Goal: Transaction & Acquisition: Purchase product/service

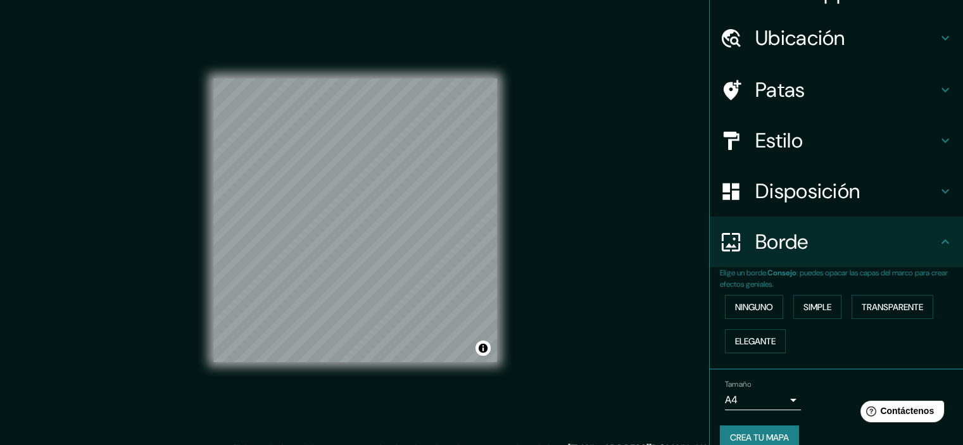
scroll to position [46, 0]
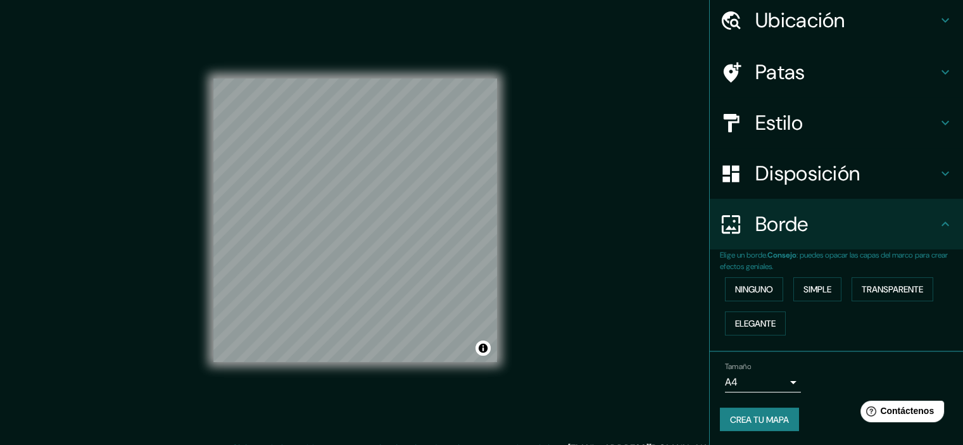
click at [771, 384] on body "Mappin Ubicación Huanchaco, [GEOGRAPHIC_DATA], [GEOGRAPHIC_DATA] Patas Estilo D…" at bounding box center [481, 222] width 963 height 445
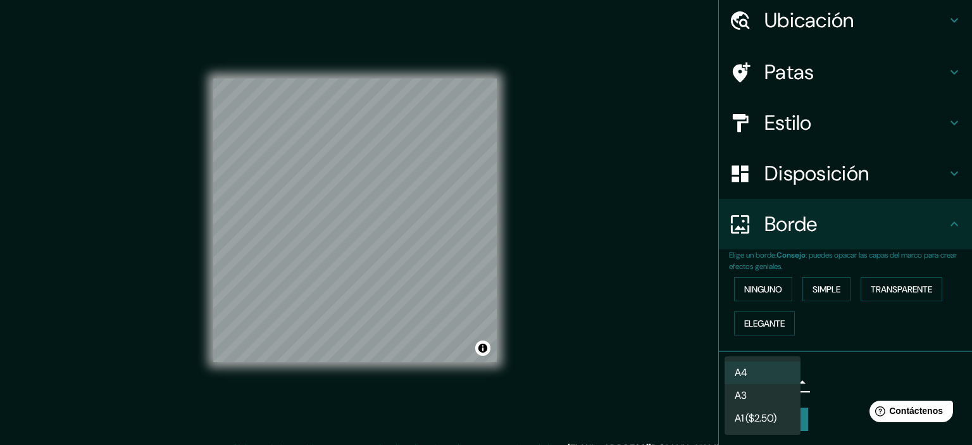
click at [765, 397] on li "A3" at bounding box center [763, 395] width 76 height 23
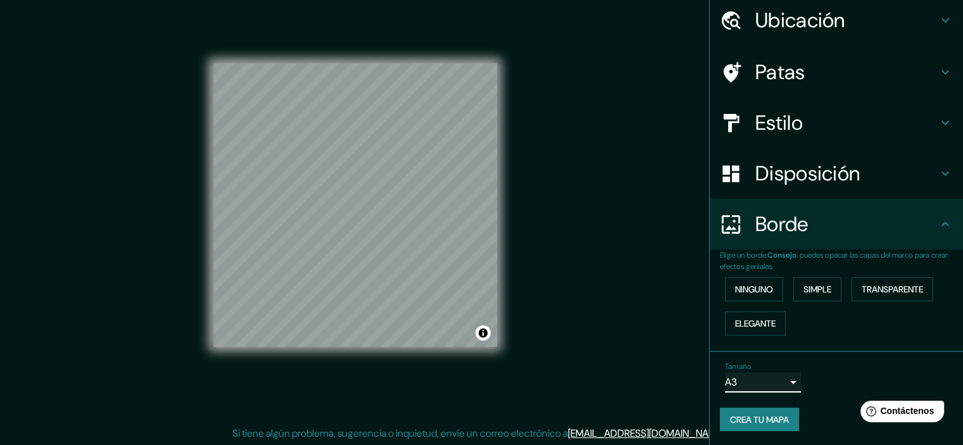
scroll to position [16, 0]
click at [780, 184] on font "Disposición" at bounding box center [807, 173] width 104 height 27
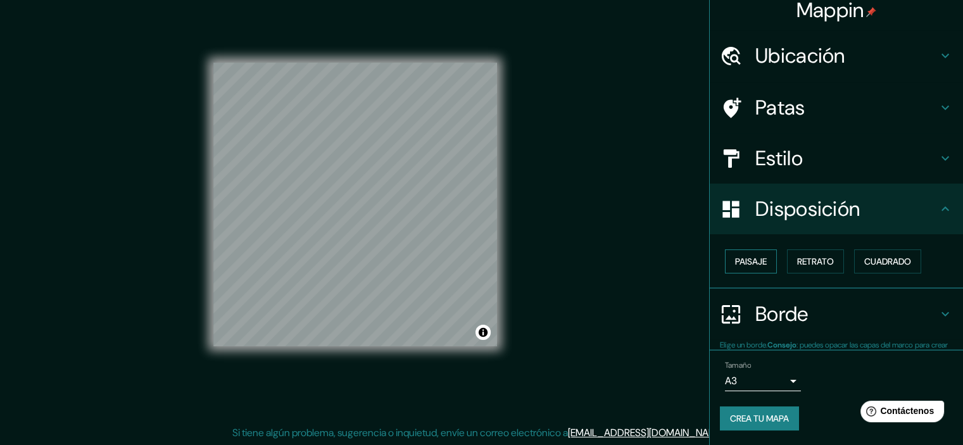
scroll to position [10, 0]
click at [754, 258] on font "Paisaje" at bounding box center [751, 261] width 32 height 11
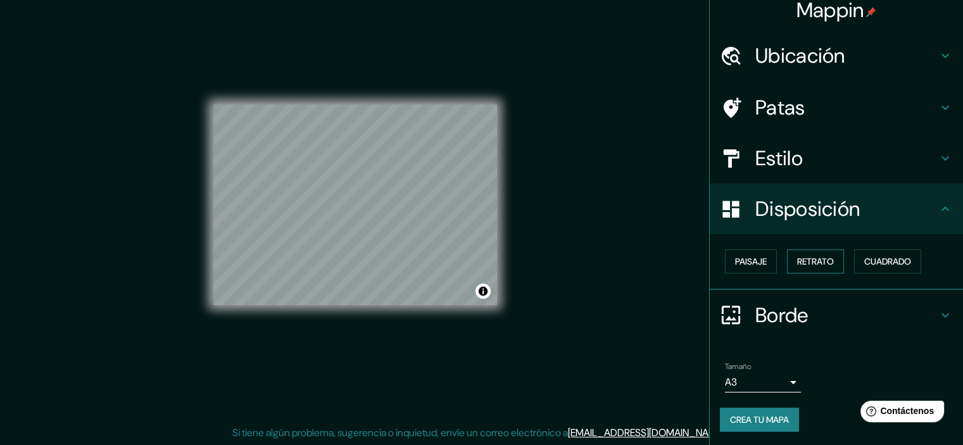
click at [808, 264] on font "Retrato" at bounding box center [815, 261] width 37 height 11
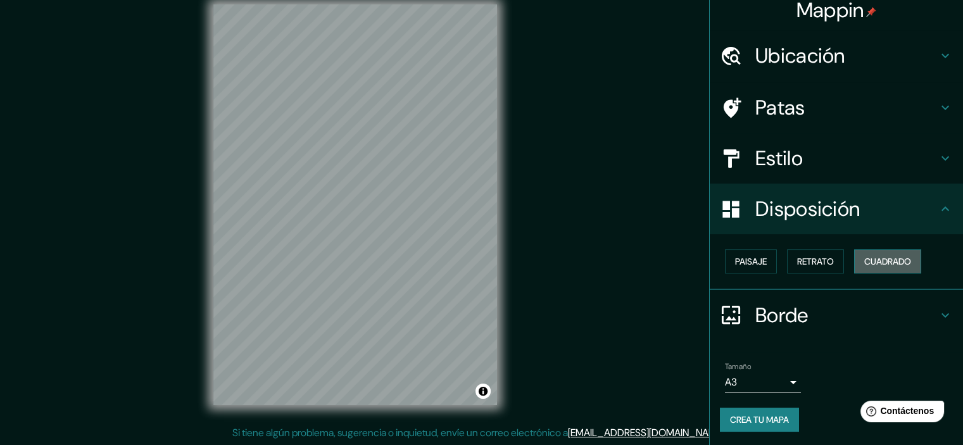
click at [894, 263] on font "Cuadrado" at bounding box center [887, 261] width 47 height 11
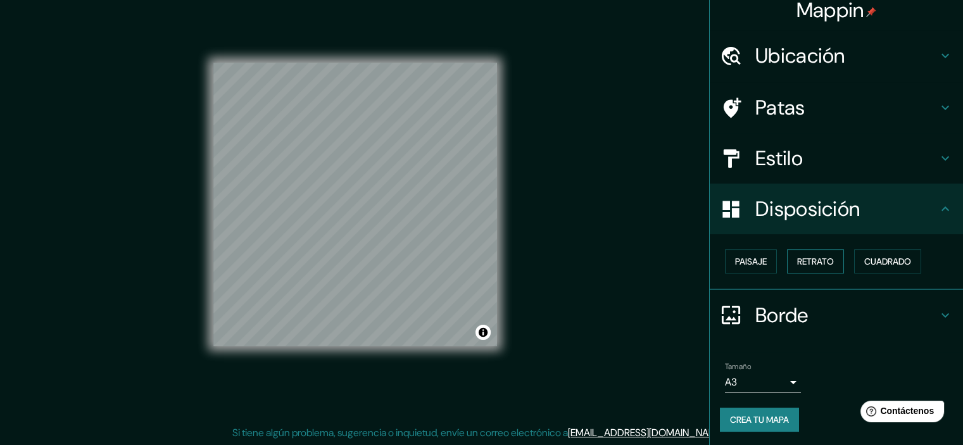
click at [797, 270] on button "Retrato" at bounding box center [815, 261] width 57 height 24
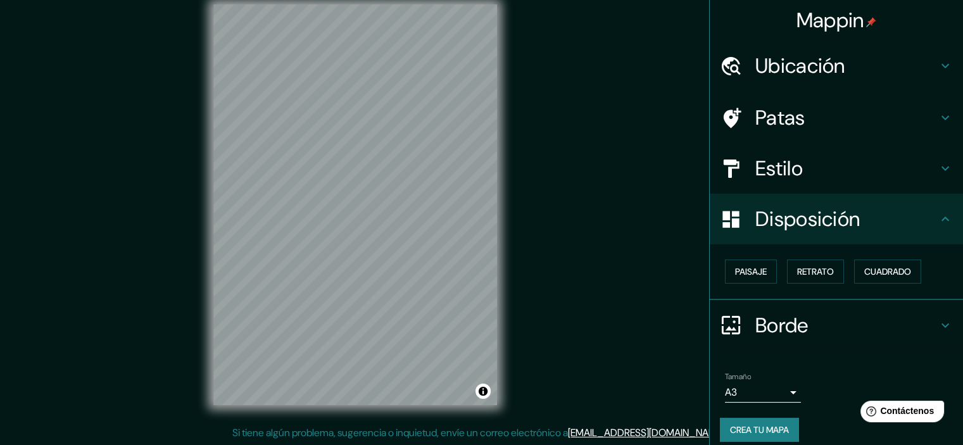
scroll to position [0, 0]
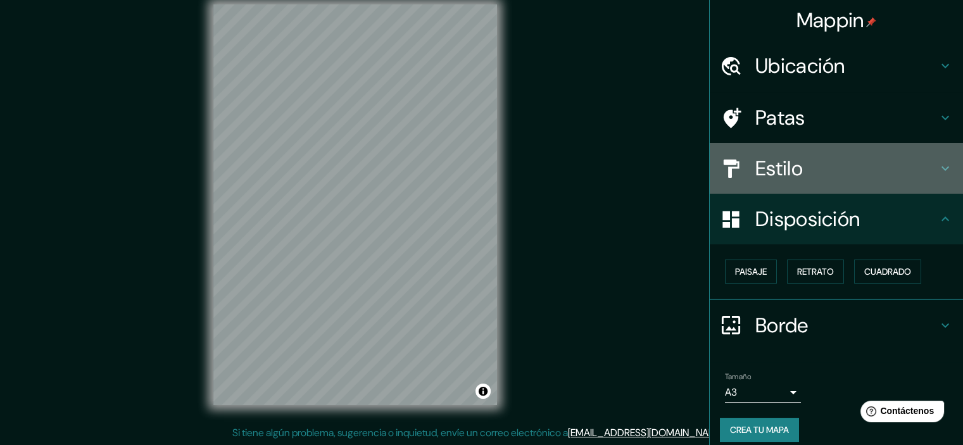
click at [763, 157] on font "Estilo" at bounding box center [778, 168] width 47 height 27
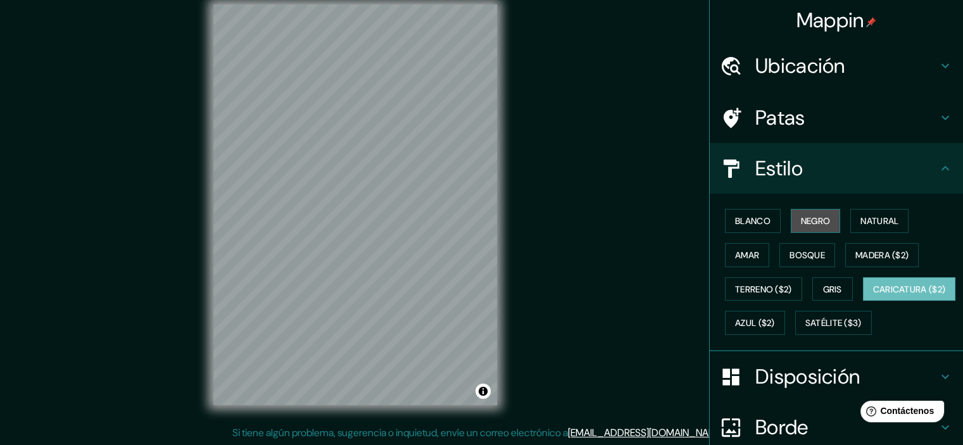
click at [812, 222] on font "Negro" at bounding box center [816, 220] width 30 height 11
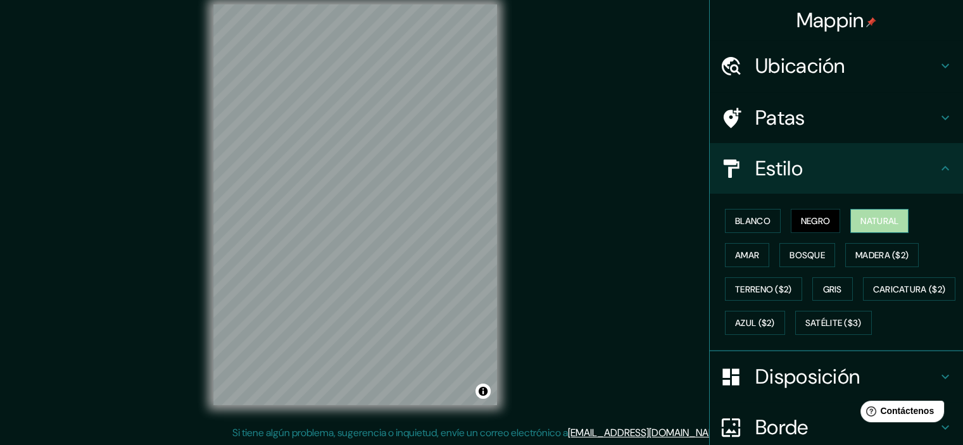
click at [866, 220] on font "Natural" at bounding box center [879, 220] width 38 height 11
click at [735, 255] on font "Amar" at bounding box center [747, 254] width 24 height 11
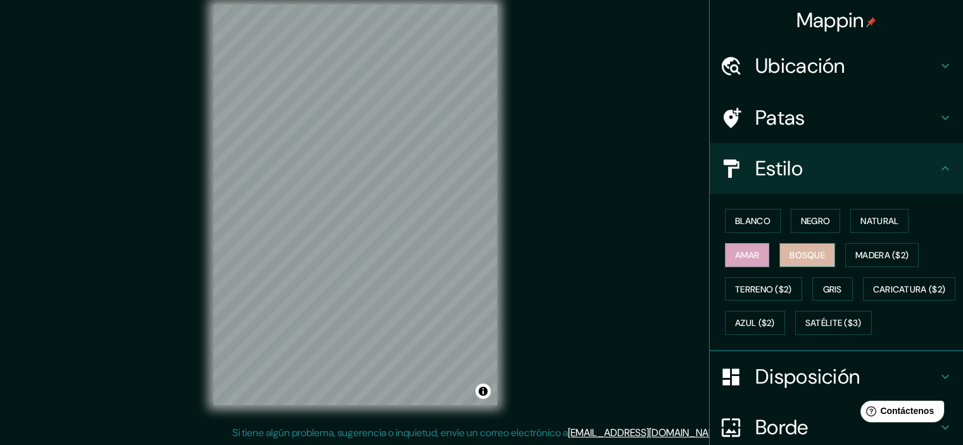
click at [804, 257] on font "Bosque" at bounding box center [806, 254] width 35 height 11
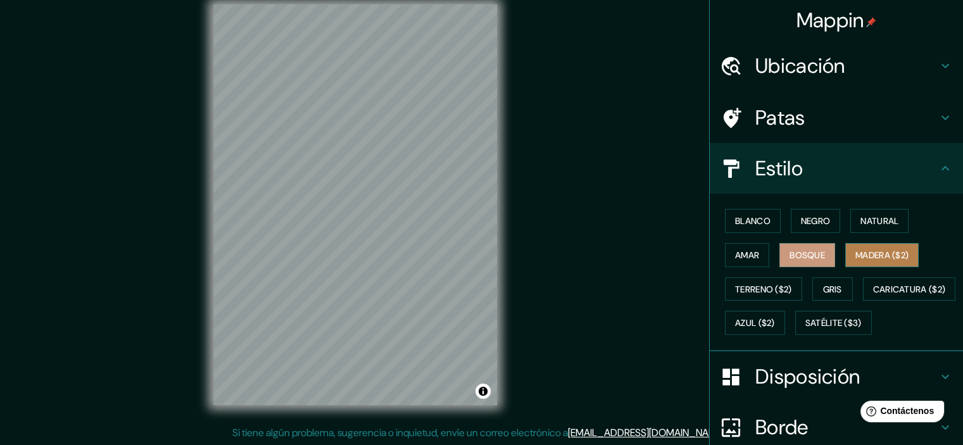
click at [892, 259] on font "Madera ($2)" at bounding box center [881, 254] width 53 height 11
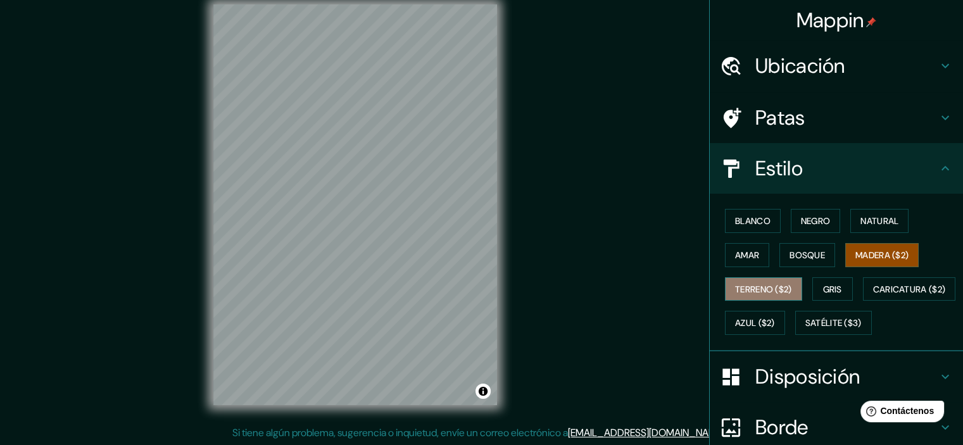
click at [752, 291] on font "Terreno ($2)" at bounding box center [763, 289] width 57 height 11
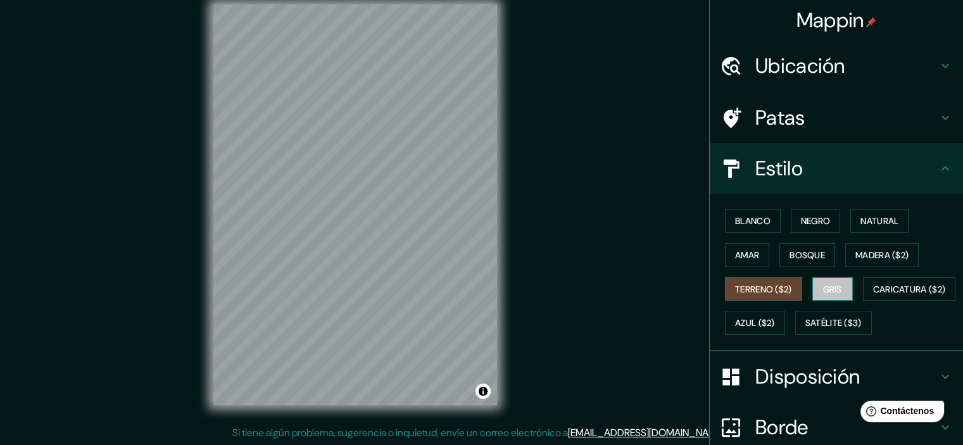
click at [813, 293] on button "Gris" at bounding box center [832, 289] width 41 height 24
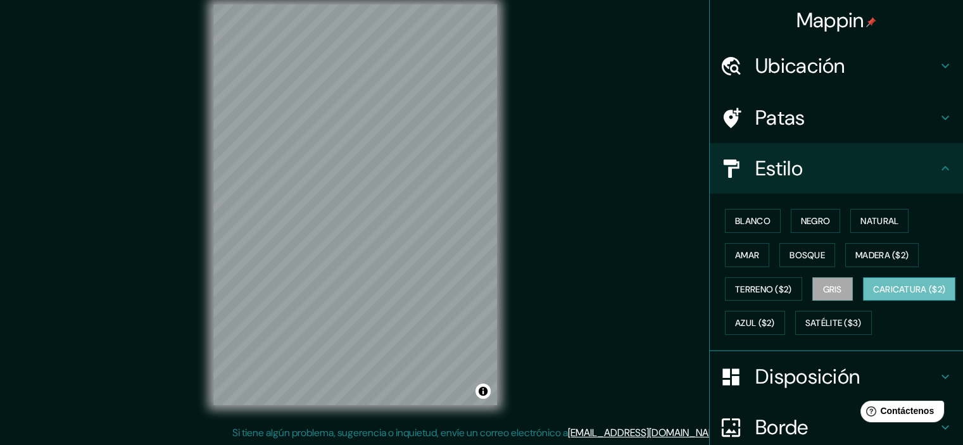
click at [873, 295] on font "Caricatura ($2)" at bounding box center [909, 289] width 73 height 11
click at [775, 320] on font "Azul ($2)" at bounding box center [755, 323] width 40 height 11
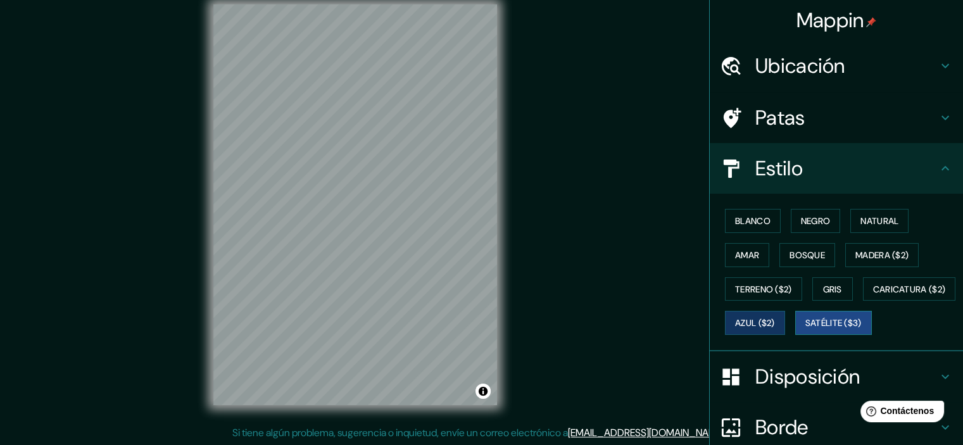
click at [805, 329] on font "Satélite ($3)" at bounding box center [833, 323] width 56 height 11
click at [864, 254] on font "Madera ($2)" at bounding box center [881, 254] width 53 height 11
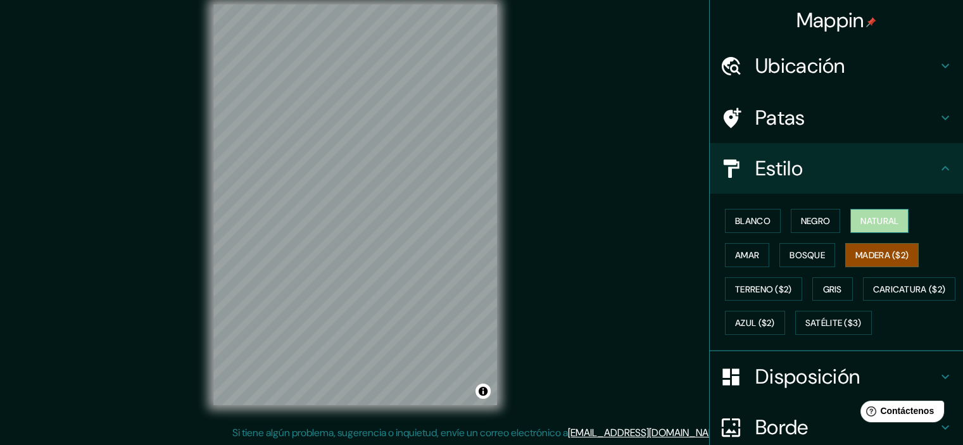
click at [868, 217] on font "Natural" at bounding box center [879, 220] width 38 height 11
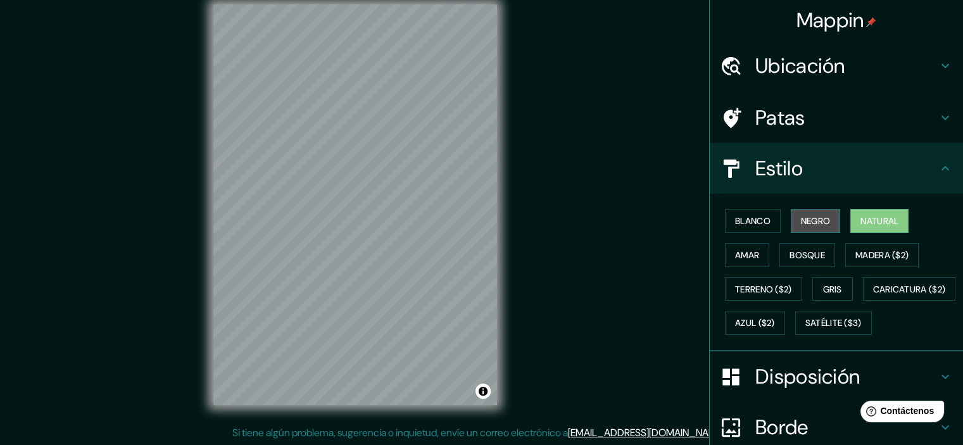
click at [803, 220] on font "Negro" at bounding box center [816, 220] width 30 height 11
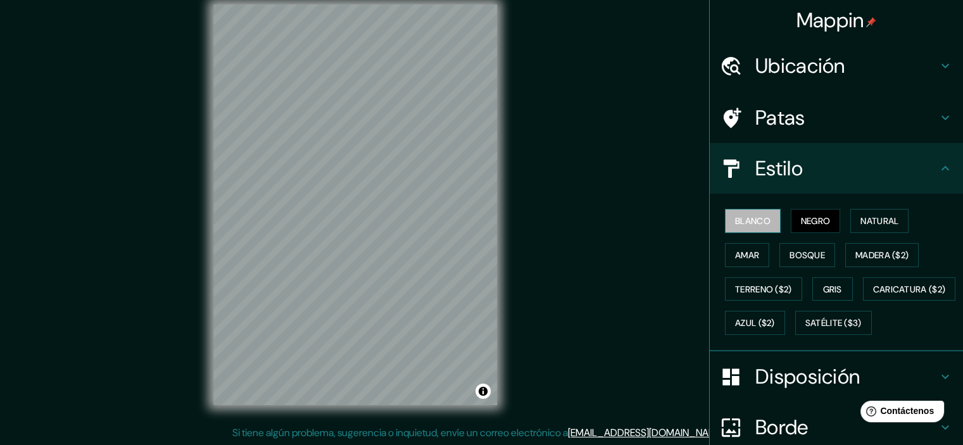
click at [760, 222] on font "Blanco" at bounding box center [752, 220] width 35 height 11
click at [801, 220] on font "Negro" at bounding box center [816, 220] width 30 height 11
click at [860, 225] on font "Natural" at bounding box center [879, 220] width 38 height 11
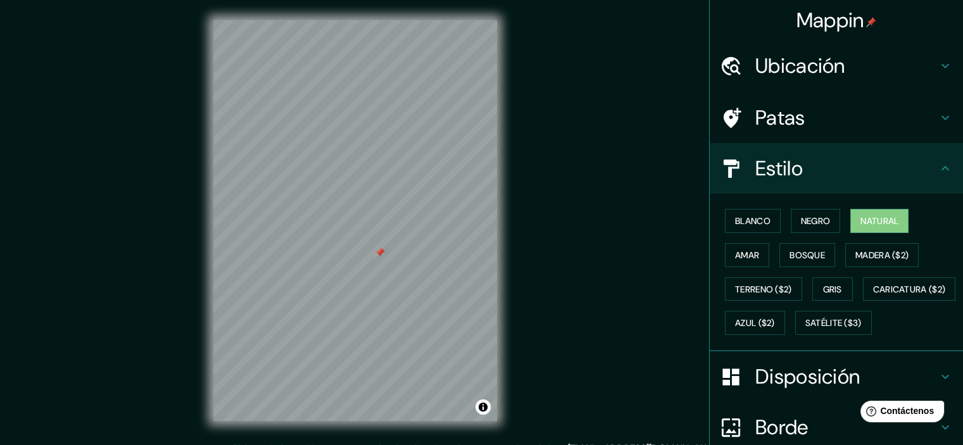
click at [378, 250] on div at bounding box center [380, 252] width 10 height 10
click at [790, 216] on button "Negro" at bounding box center [815, 221] width 50 height 24
click at [735, 214] on font "Blanco" at bounding box center [752, 221] width 35 height 16
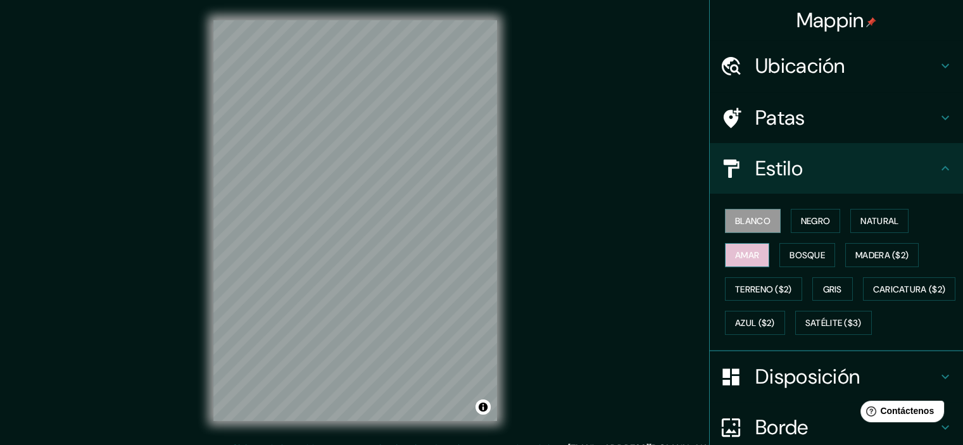
click at [735, 253] on font "Amar" at bounding box center [747, 254] width 24 height 11
click at [802, 258] on font "Bosque" at bounding box center [806, 254] width 35 height 11
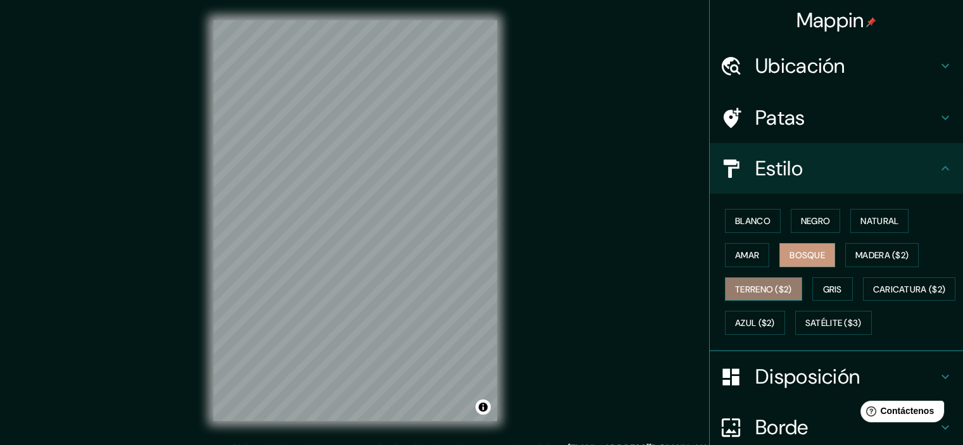
click at [763, 285] on font "Terreno ($2)" at bounding box center [763, 289] width 57 height 11
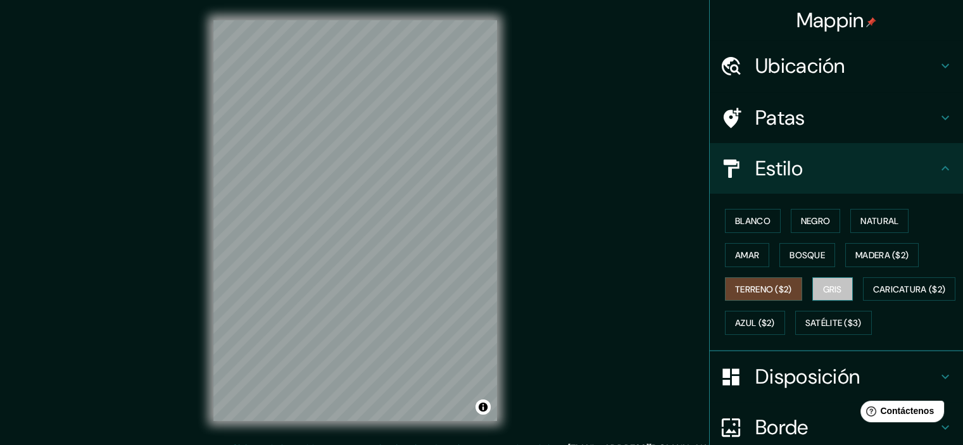
click at [842, 289] on button "Gris" at bounding box center [832, 289] width 41 height 24
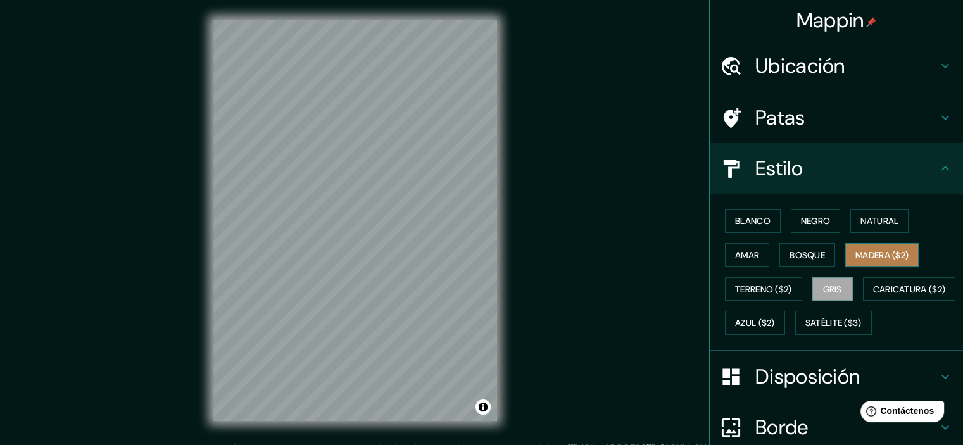
click at [878, 251] on font "Madera ($2)" at bounding box center [881, 254] width 53 height 11
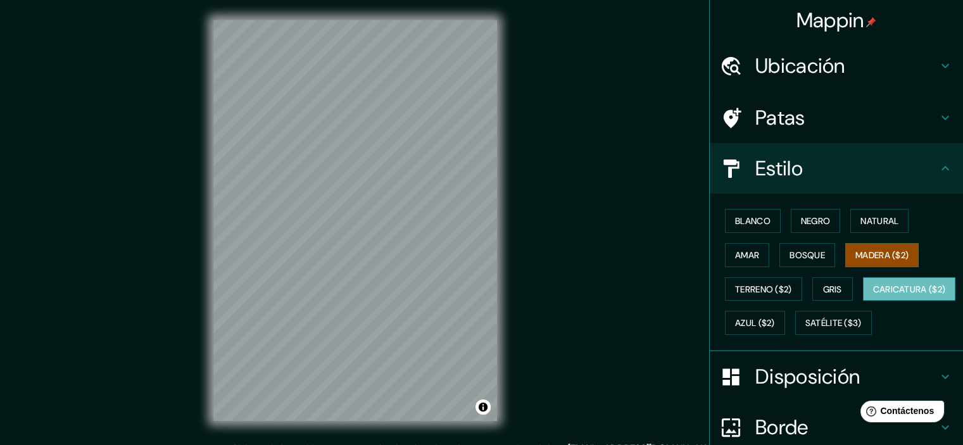
click at [873, 295] on font "Caricatura ($2)" at bounding box center [909, 289] width 73 height 11
click at [876, 254] on font "Madera ($2)" at bounding box center [881, 254] width 53 height 11
click at [863, 301] on button "Caricatura ($2)" at bounding box center [909, 289] width 93 height 24
click at [737, 294] on font "Terreno ($2)" at bounding box center [763, 289] width 57 height 16
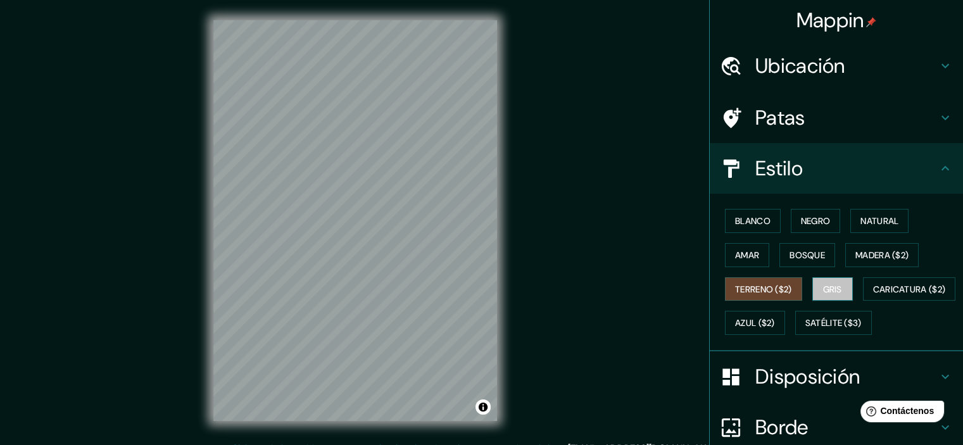
click at [825, 293] on font "Gris" at bounding box center [832, 289] width 19 height 16
click at [797, 243] on button "Bosque" at bounding box center [807, 255] width 56 height 24
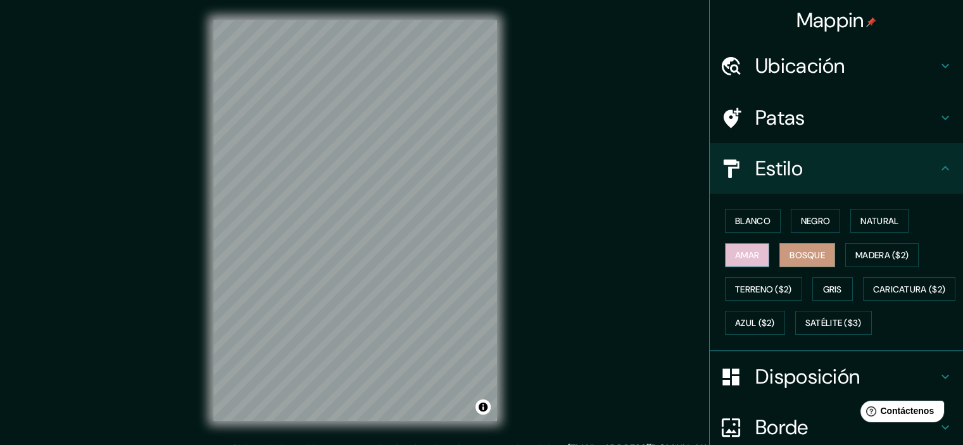
click at [725, 243] on button "Amar" at bounding box center [747, 255] width 44 height 24
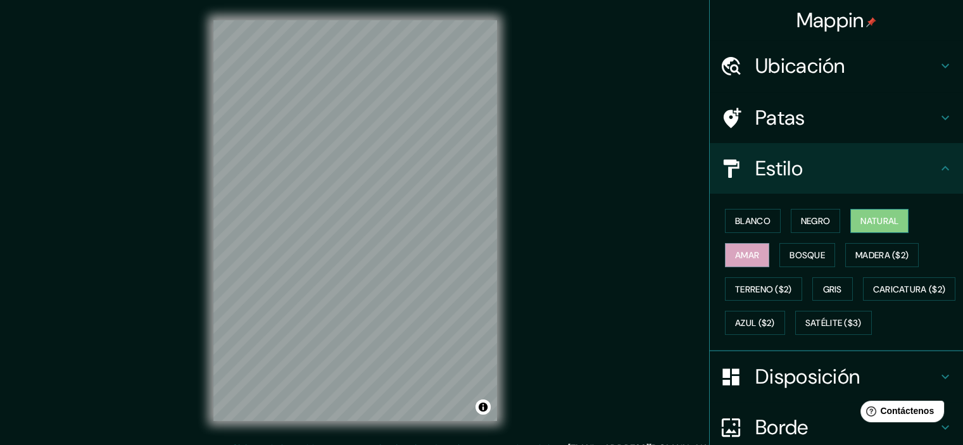
click at [886, 222] on font "Natural" at bounding box center [879, 220] width 38 height 11
